Goal: Check status: Check status

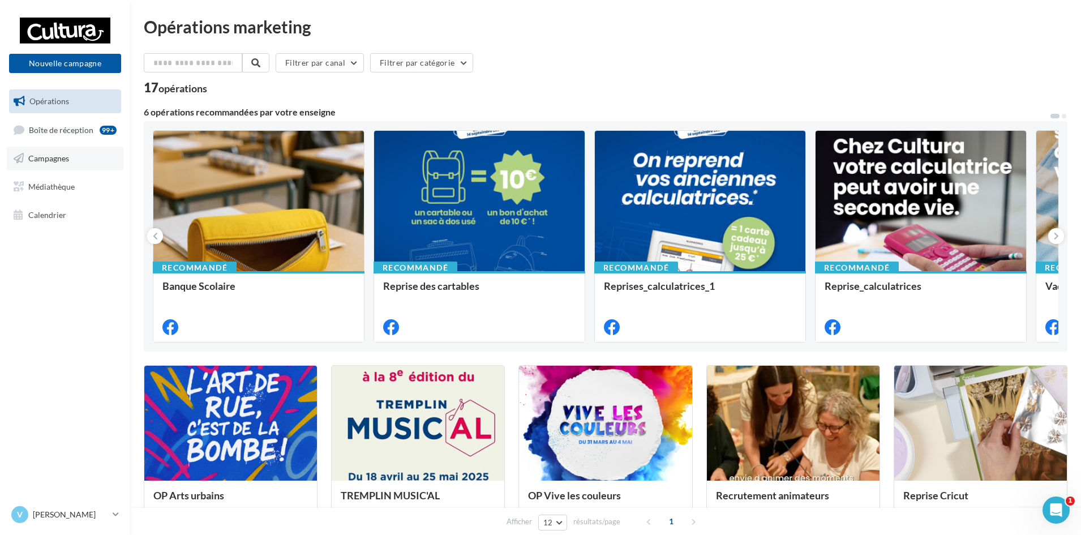
click at [50, 162] on span "Campagnes" at bounding box center [48, 158] width 41 height 10
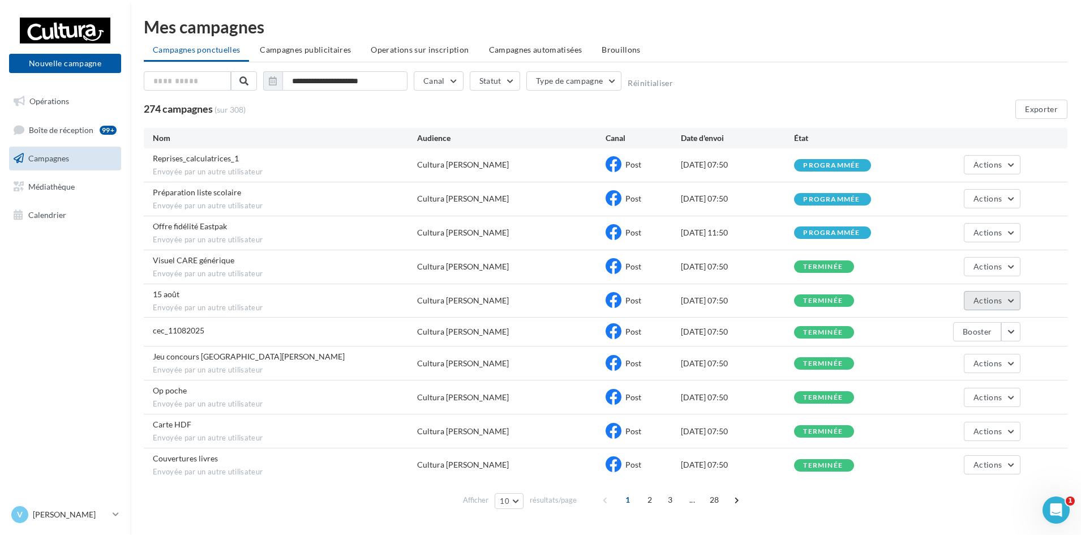
click at [1011, 305] on button "Actions" at bounding box center [992, 300] width 57 height 19
click at [990, 324] on button "Voir les résultats" at bounding box center [963, 326] width 113 height 29
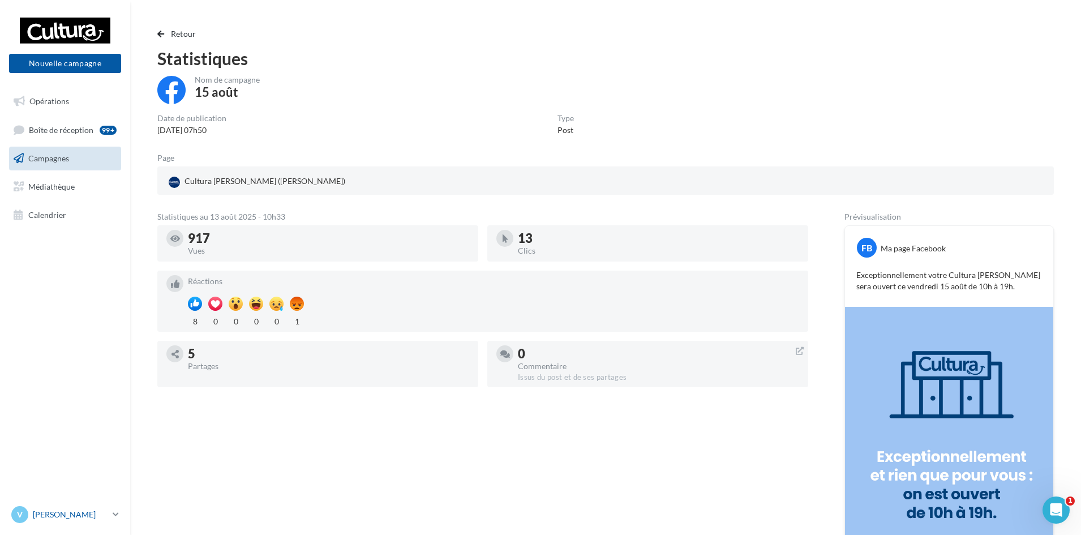
click at [114, 514] on icon at bounding box center [116, 514] width 6 height 10
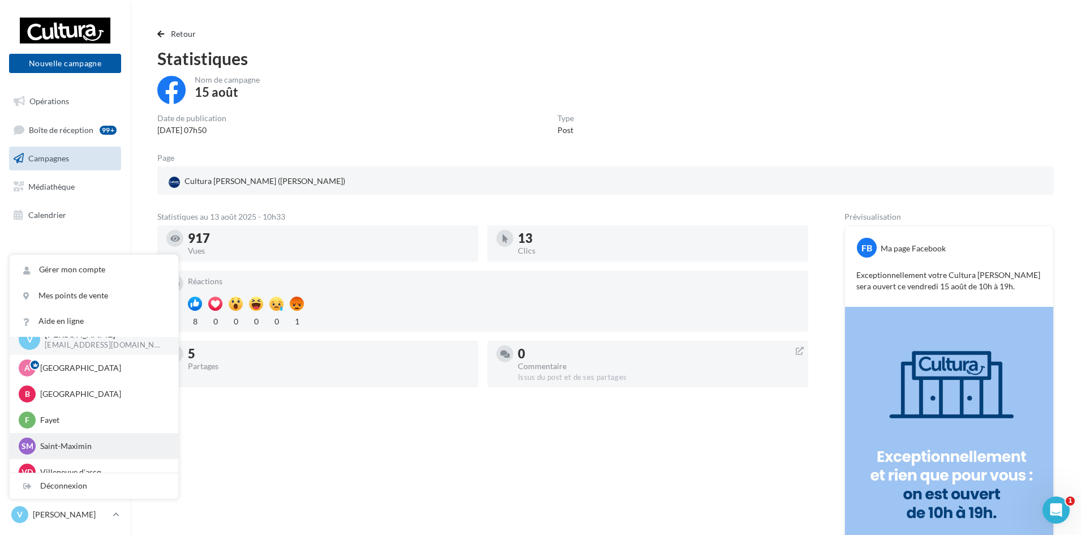
scroll to position [26, 0]
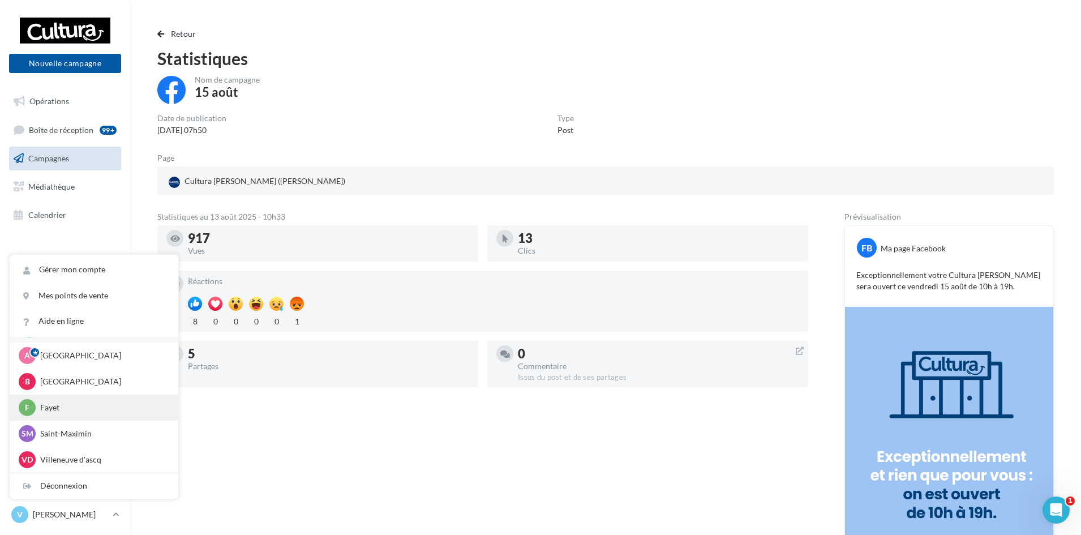
click at [98, 406] on p "Fayet" at bounding box center [102, 407] width 124 height 11
